Goal: Information Seeking & Learning: Learn about a topic

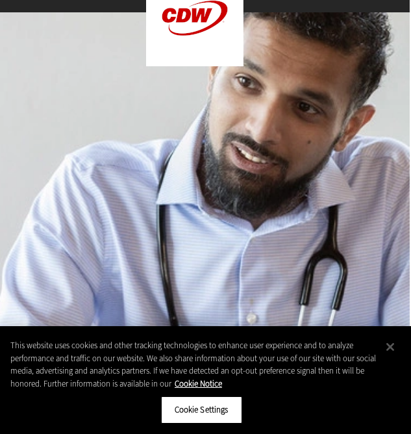
scroll to position [144, 1]
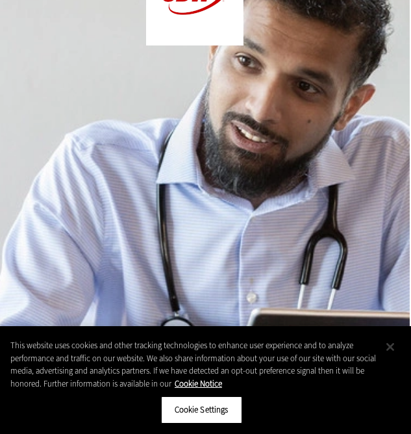
click at [393, 352] on button "Close" at bounding box center [390, 347] width 29 height 29
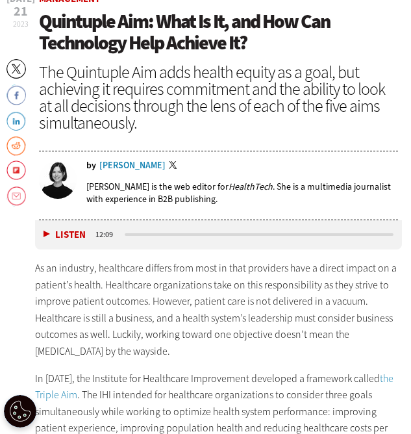
scroll to position [356, 0]
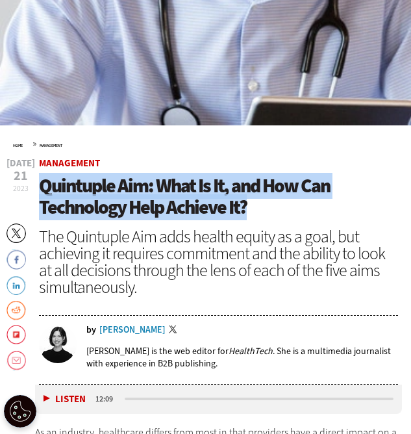
drag, startPoint x: 250, startPoint y: 204, endPoint x: 23, endPoint y: 188, distance: 226.8
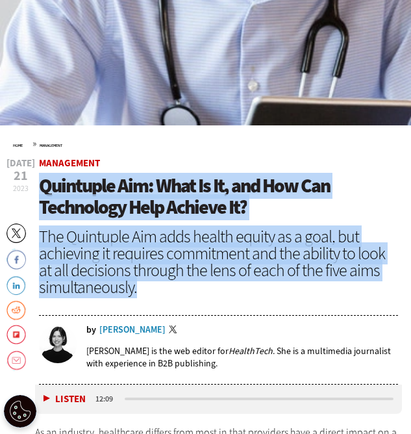
drag, startPoint x: 142, startPoint y: 294, endPoint x: 27, endPoint y: 181, distance: 162.3
copy header "Quintuple Aim: What Is It, and How Can Technology Help Achieve It? The Quintupl…"
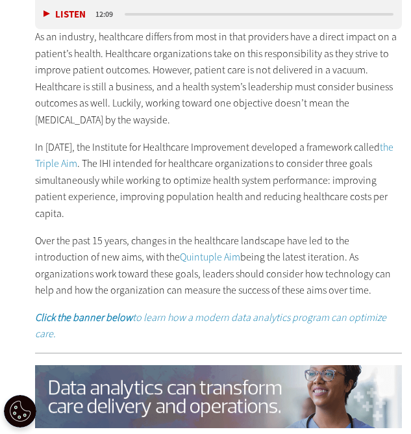
scroll to position [763, 0]
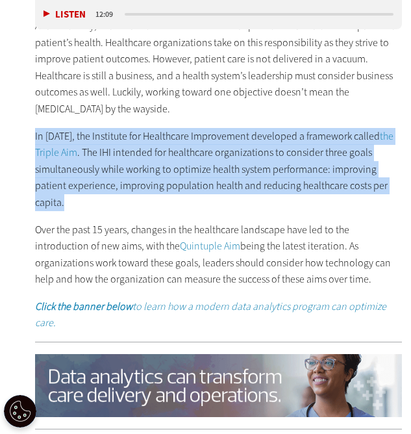
drag, startPoint x: 33, startPoint y: 133, endPoint x: 92, endPoint y: 196, distance: 86.5
copy p "In 2008, the Institute for Healthcare Improvement developed a framework called …"
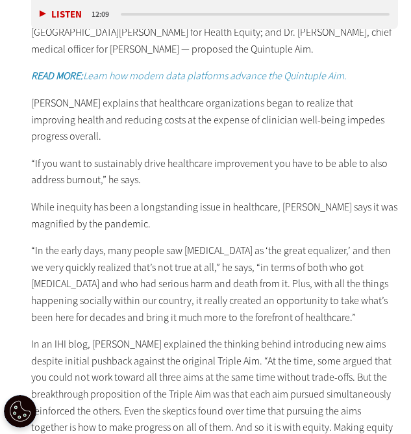
scroll to position [1456, 4]
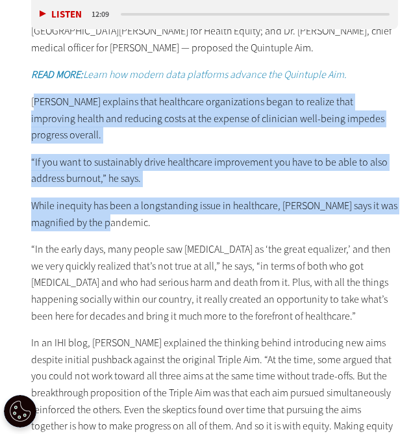
drag, startPoint x: 153, startPoint y: 211, endPoint x: 36, endPoint y: 107, distance: 155.6
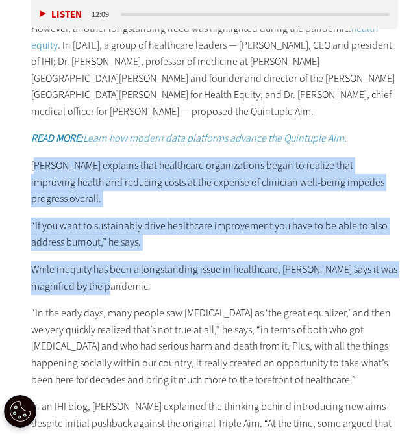
scroll to position [1377, 4]
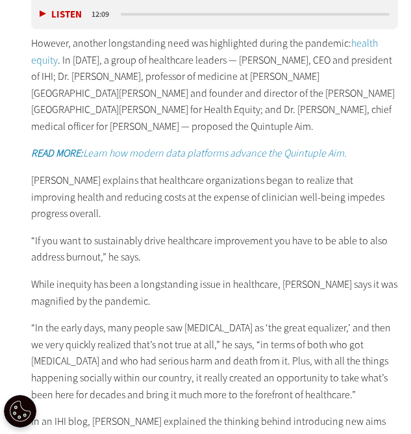
click at [55, 117] on p "However, another longstanding need was highlighted during the pandemic: health …" at bounding box center [214, 85] width 367 height 100
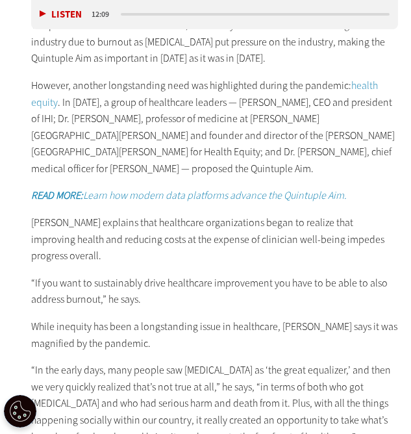
scroll to position [1301, 4]
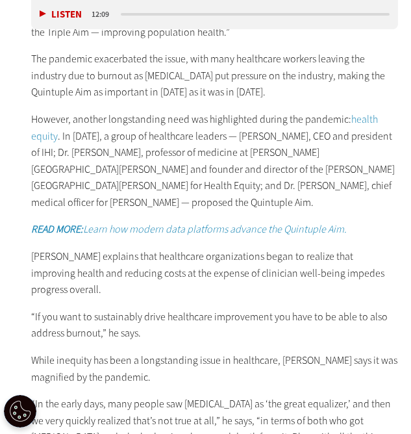
click at [36, 117] on p "However, another longstanding need was highlighted during the pandemic: health …" at bounding box center [214, 161] width 367 height 100
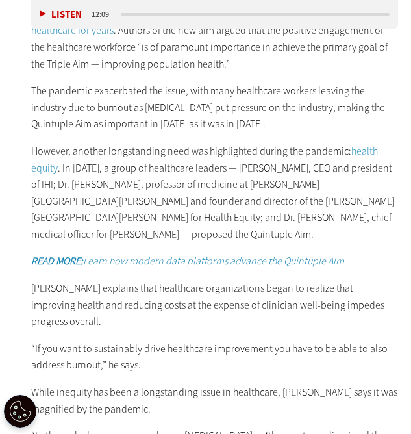
scroll to position [1267, 4]
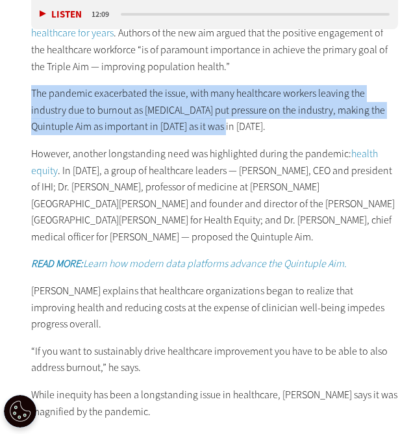
drag, startPoint x: 33, startPoint y: 92, endPoint x: 254, endPoint y: 133, distance: 224.1
click at [254, 133] on p "The pandemic exacerbated the issue, with many healthcare workers leaving the in…" at bounding box center [214, 110] width 367 height 50
copy p "The pandemic exacerbated the issue, with many healthcare workers leaving the in…"
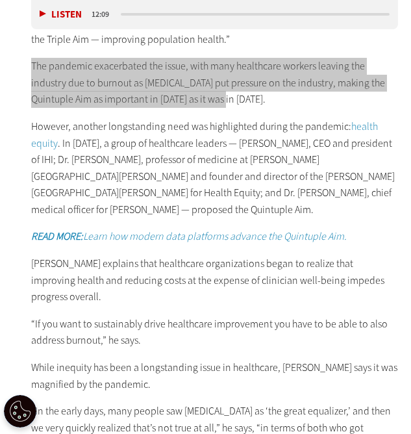
scroll to position [1296, 4]
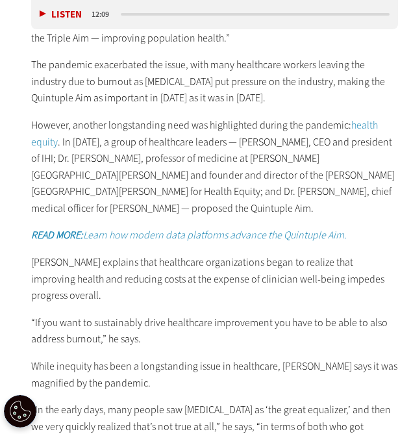
click at [84, 258] on p "Nundy explains that healthcare organizations began to realize that improving he…" at bounding box center [214, 279] width 367 height 50
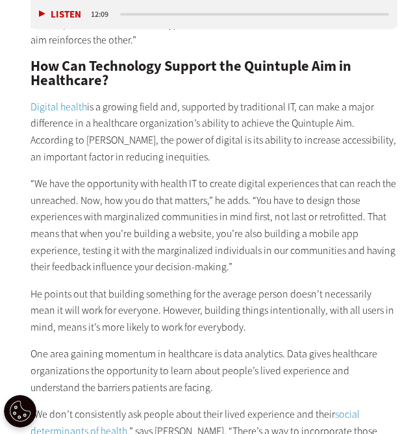
scroll to position [1878, 6]
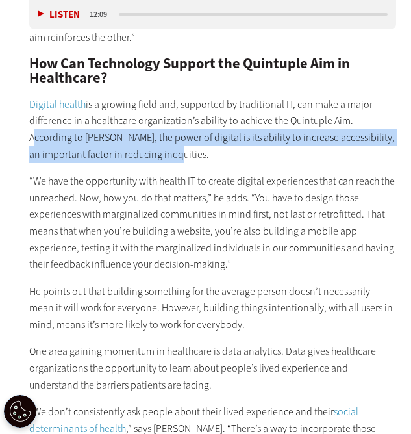
drag, startPoint x: 350, startPoint y: 100, endPoint x: 354, endPoint y: 133, distance: 32.7
click at [354, 133] on p "Digital health is a growing field and, supported by traditional IT, can make a …" at bounding box center [212, 129] width 367 height 66
copy p "According to Nundy, the power of digital is its ability to increase accessibili…"
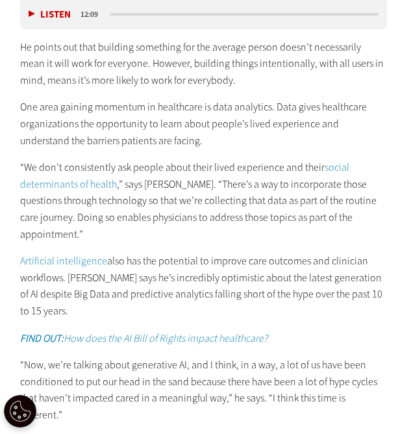
scroll to position [2122, 0]
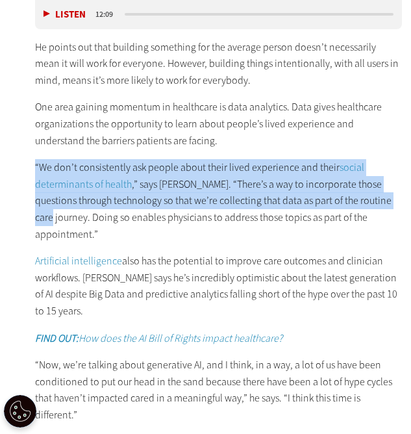
drag, startPoint x: 33, startPoint y: 150, endPoint x: 398, endPoint y: 188, distance: 366.6
copy p "“We don’t consistently ask people about their lived experience and their social…"
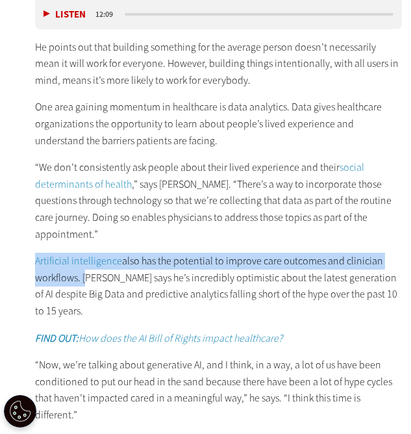
drag, startPoint x: 34, startPoint y: 220, endPoint x: 85, endPoint y: 250, distance: 58.6
copy p "Artificial intelligence also has the potential to improve care outcomes and cli…"
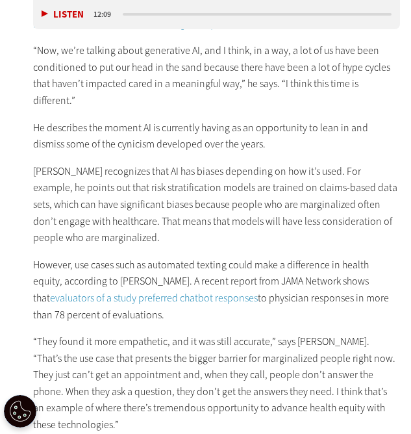
scroll to position [2445, 2]
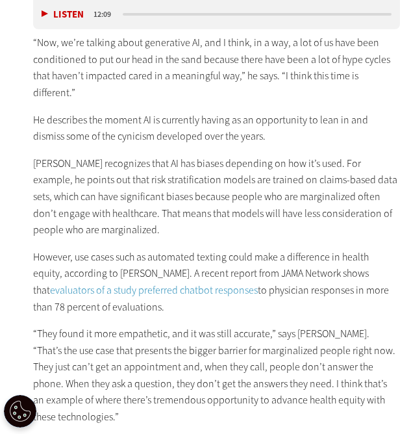
drag, startPoint x: 88, startPoint y: 255, endPoint x: 57, endPoint y: 222, distance: 46.0
click at [57, 249] on p "However, use cases such as automated texting could make a difference in health …" at bounding box center [216, 282] width 367 height 66
click at [185, 249] on p "However, use cases such as automated texting could make a difference in health …" at bounding box center [216, 282] width 367 height 66
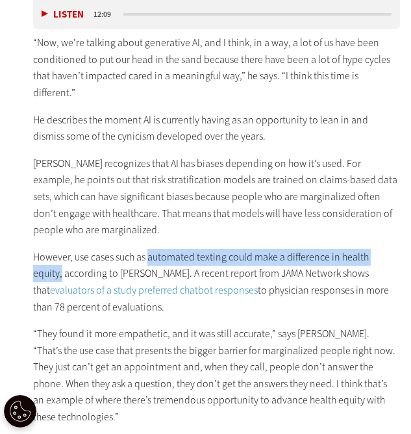
drag, startPoint x: 150, startPoint y: 209, endPoint x: 400, endPoint y: 208, distance: 250.3
copy p "automated texting could make a difference in health equity,"
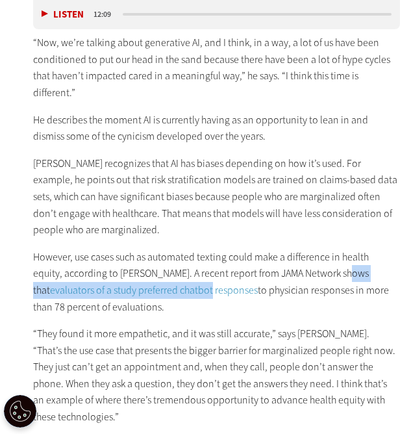
drag, startPoint x: 315, startPoint y: 224, endPoint x: 131, endPoint y: 236, distance: 185.0
click at [131, 249] on p "However, use cases such as automated texting could make a difference in health …" at bounding box center [216, 282] width 367 height 66
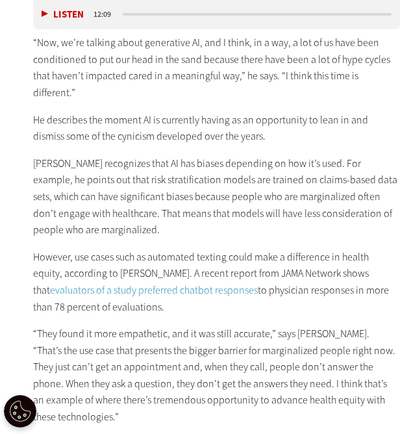
click at [194, 253] on p "However, use cases such as automated texting could make a difference in health …" at bounding box center [216, 282] width 367 height 66
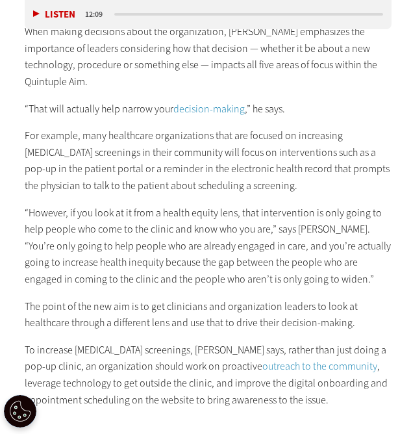
scroll to position [2957, 11]
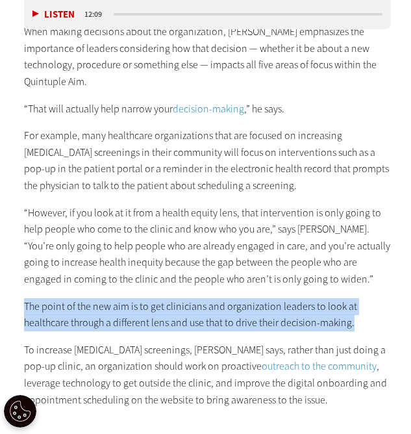
drag, startPoint x: 21, startPoint y: 220, endPoint x: 361, endPoint y: 237, distance: 340.4
copy p "The point of the new aim is to get clinicians and organization leaders to look …"
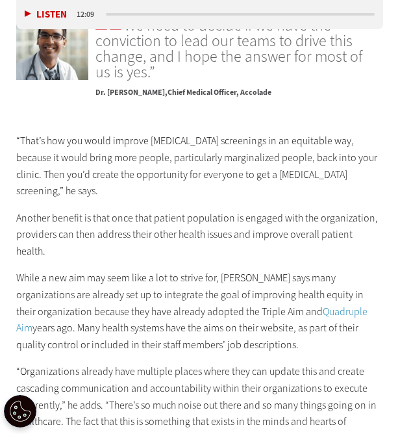
scroll to position [3386, 19]
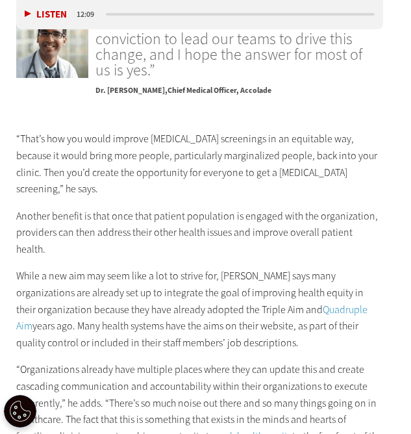
click at [274, 430] on link "push health equity" at bounding box center [253, 437] width 77 height 14
